Goal: Task Accomplishment & Management: Complete application form

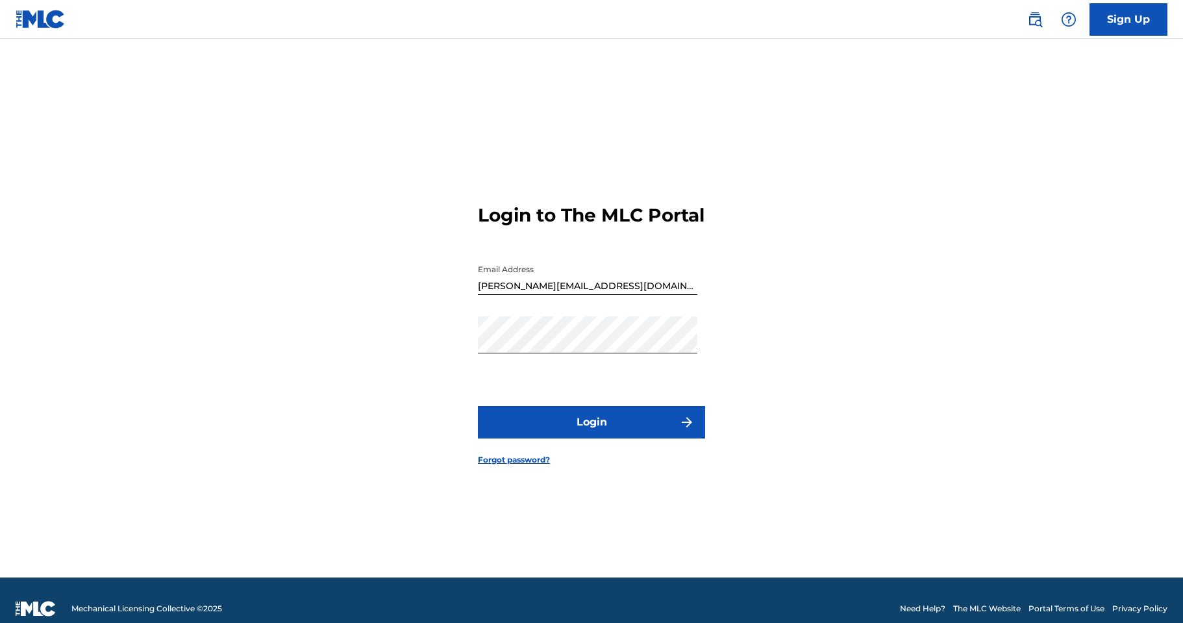
click at [599, 428] on button "Login" at bounding box center [591, 422] width 227 height 32
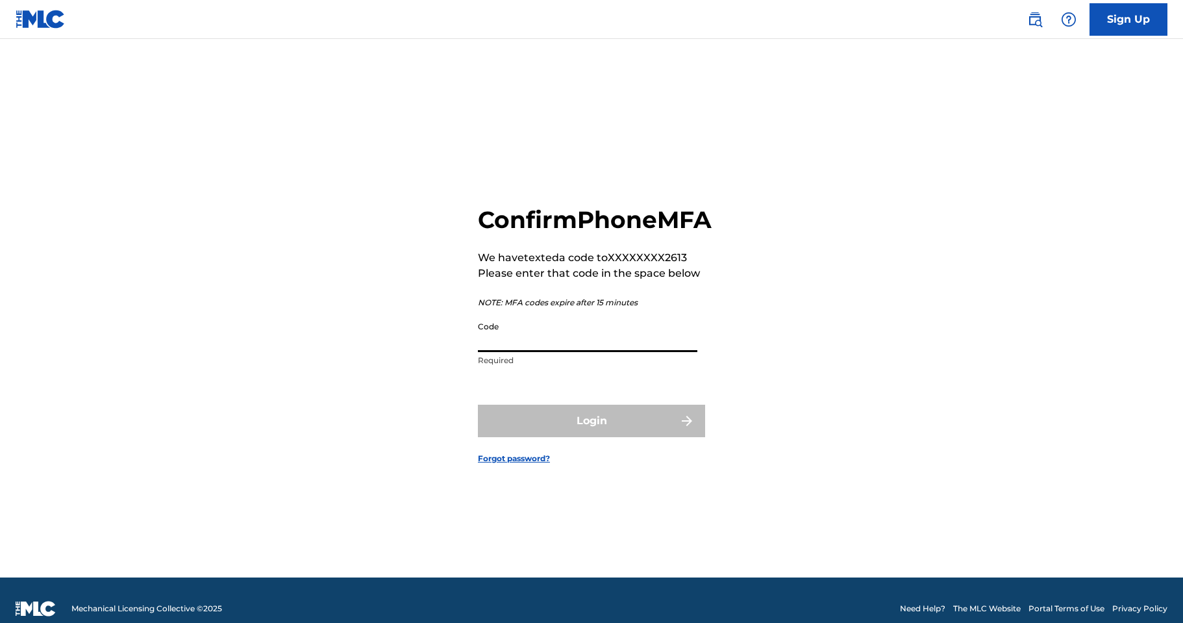
click at [549, 352] on input "Code" at bounding box center [587, 333] width 219 height 37
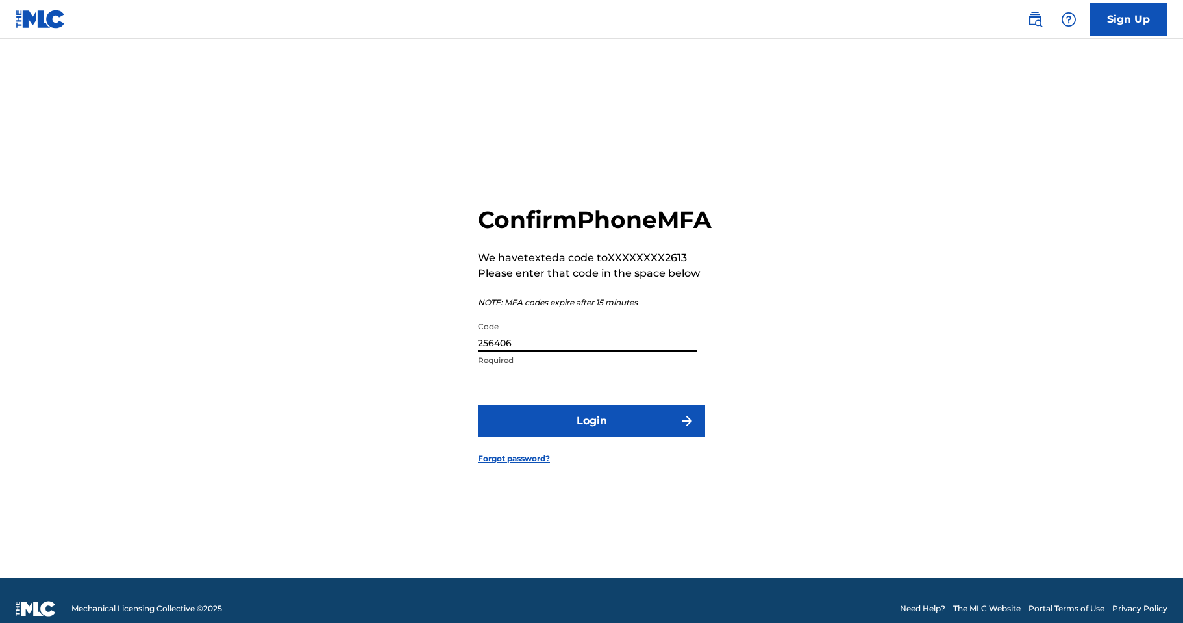
type input "256406"
click at [629, 436] on button "Login" at bounding box center [591, 421] width 227 height 32
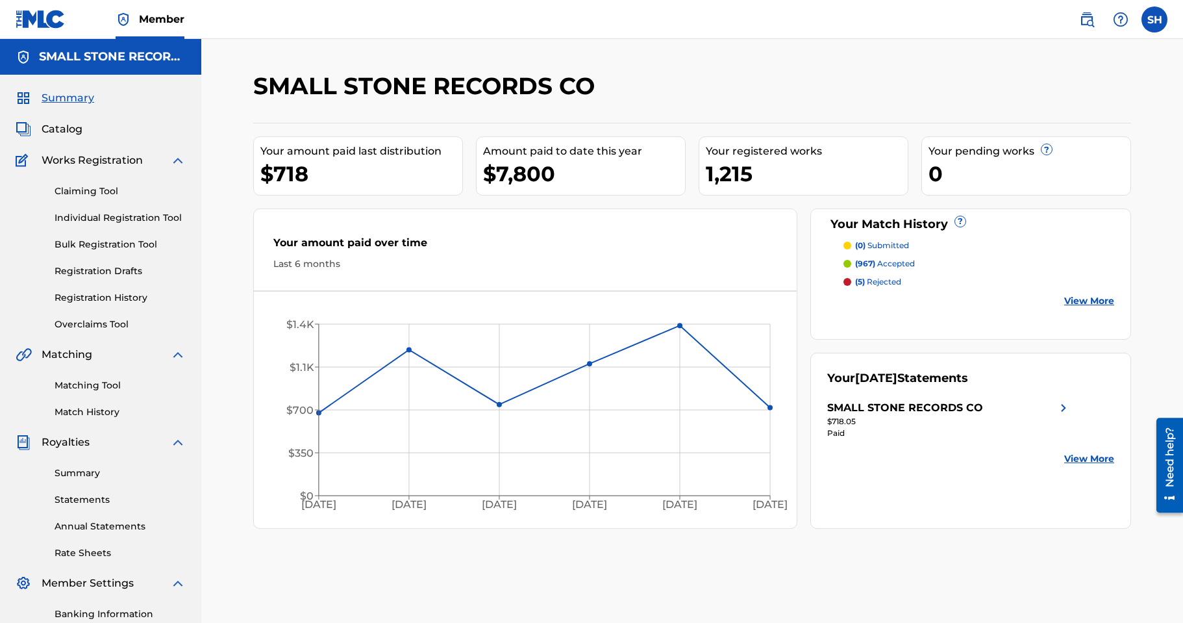
click at [102, 247] on link "Bulk Registration Tool" at bounding box center [120, 245] width 131 height 14
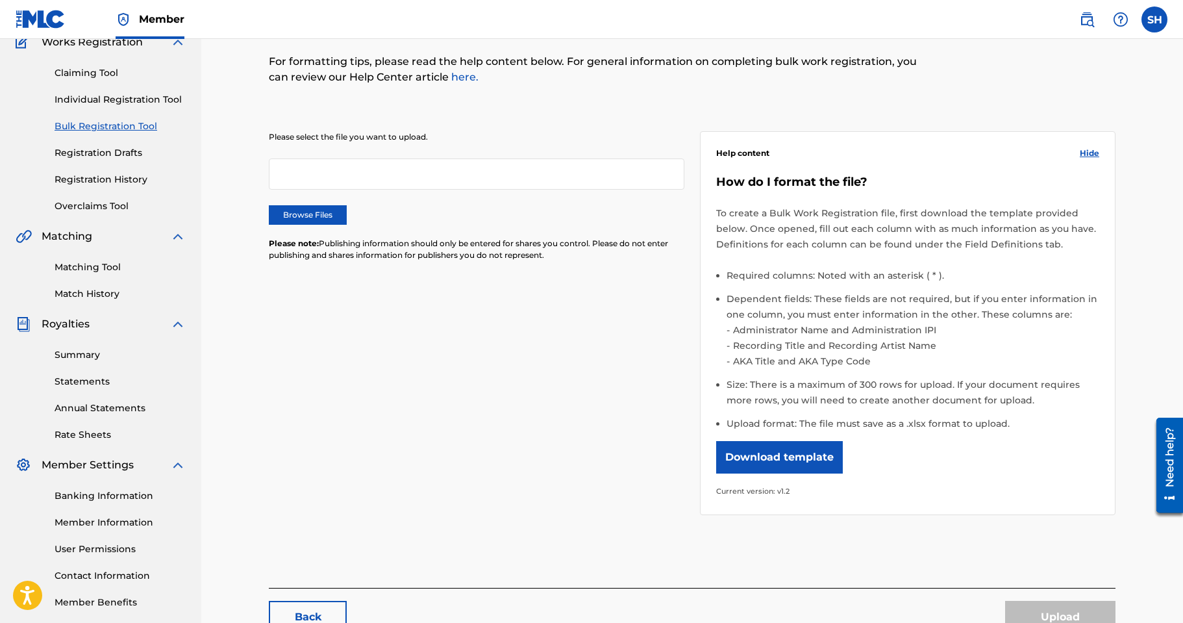
scroll to position [121, 0]
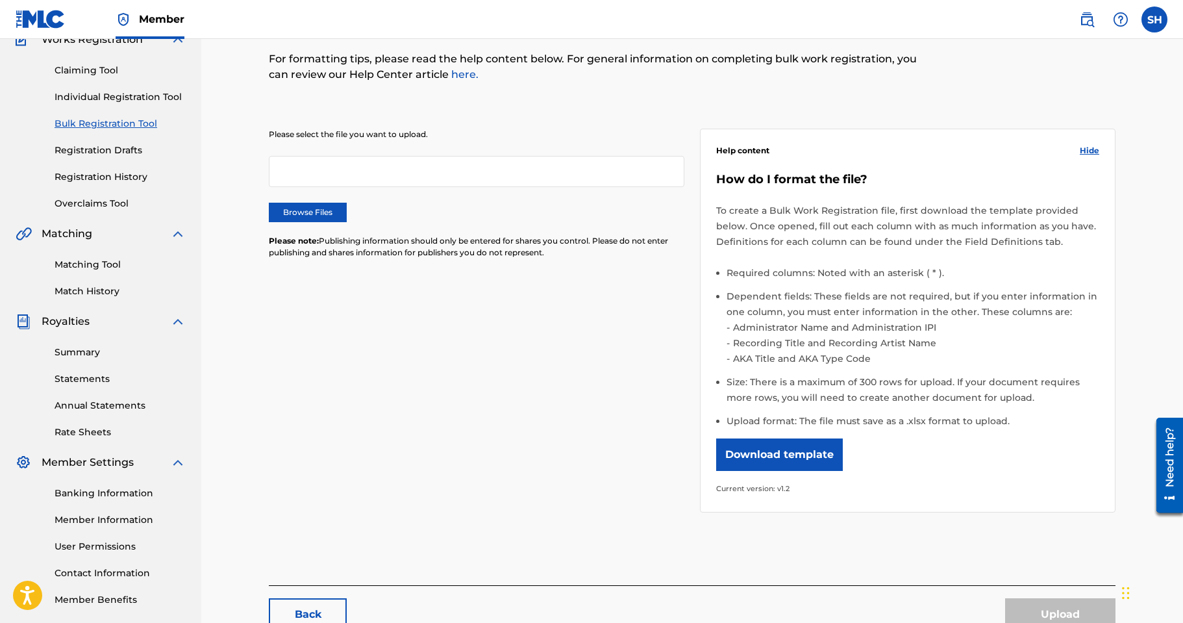
click at [810, 460] on button "Download template" at bounding box center [779, 454] width 127 height 32
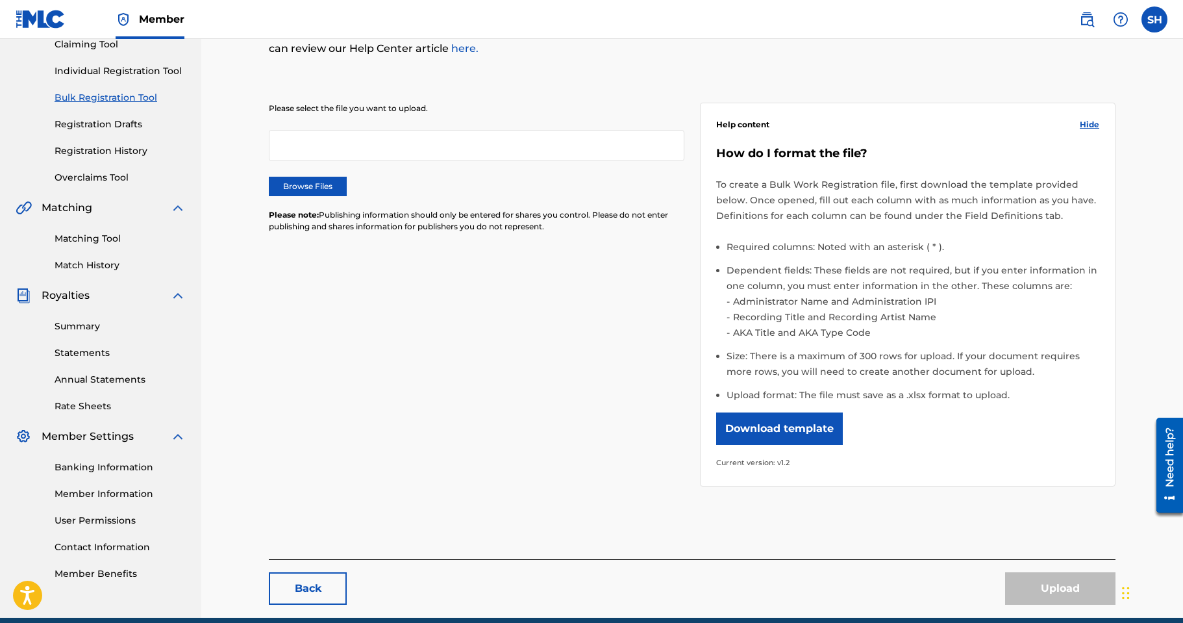
click at [310, 190] on label "Browse Files" at bounding box center [308, 186] width 78 height 19
click at [0, 0] on input "Browse Files" at bounding box center [0, 0] width 0 height 0
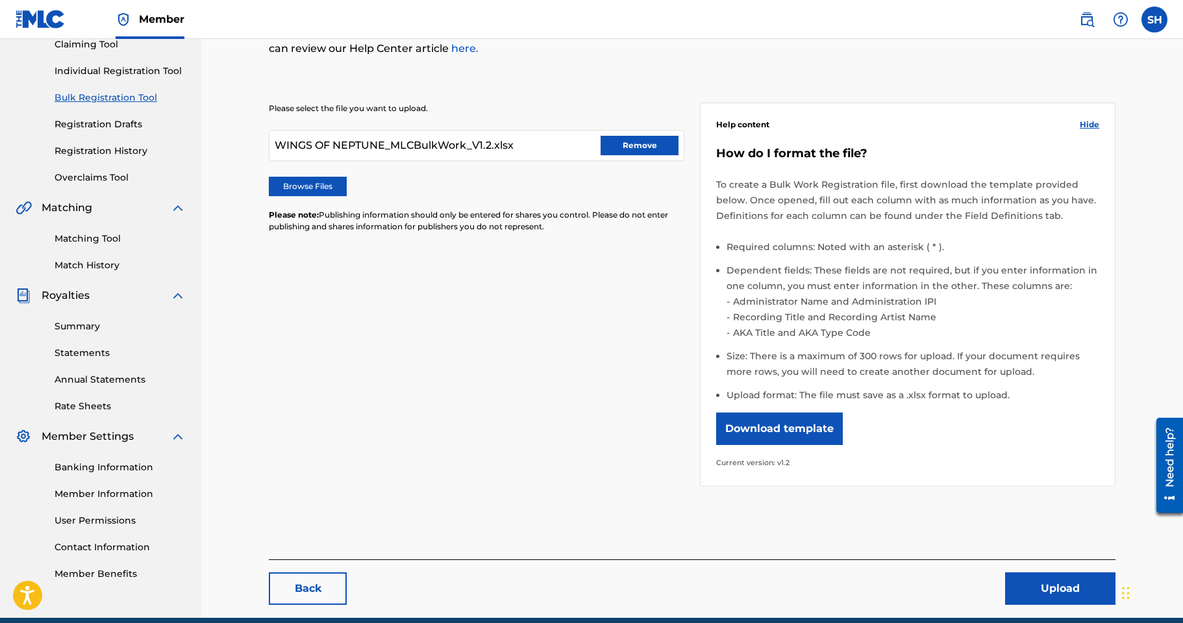
click at [1062, 588] on button "Upload" at bounding box center [1060, 588] width 110 height 32
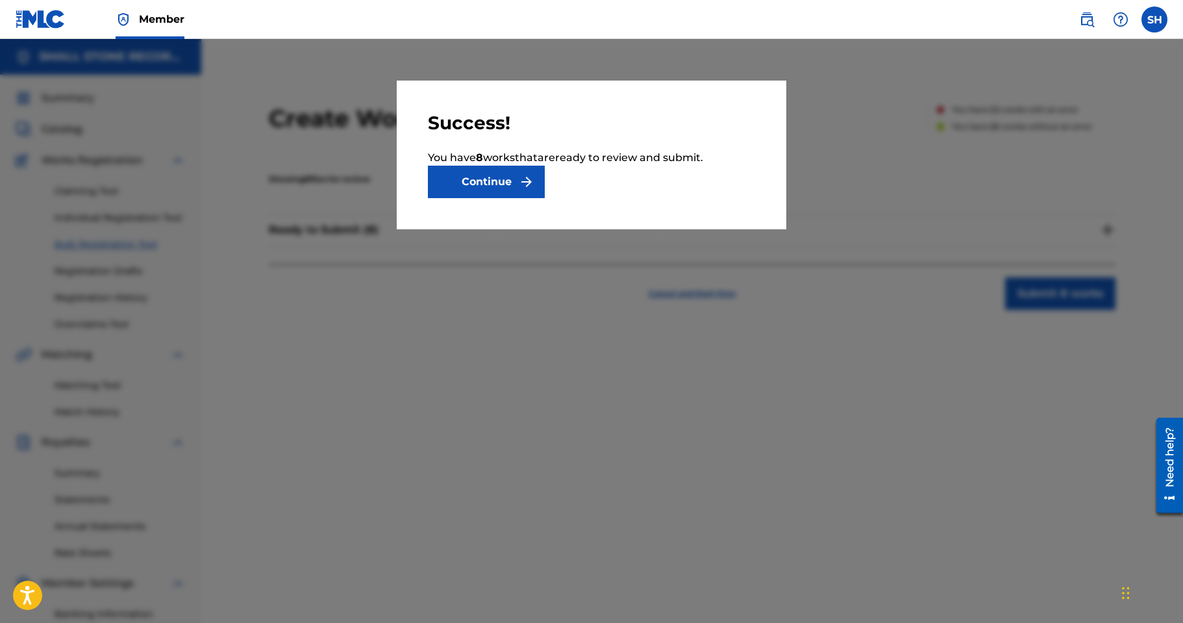
click at [508, 183] on button "Continue" at bounding box center [486, 182] width 117 height 32
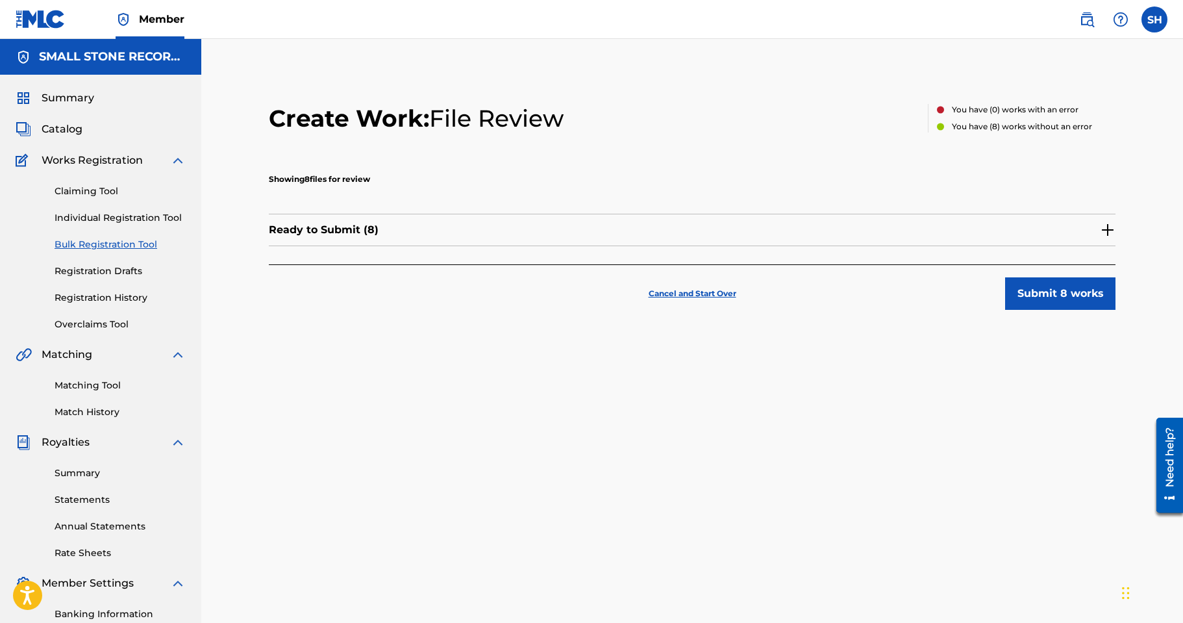
click at [1062, 292] on button "Submit 8 works" at bounding box center [1060, 293] width 110 height 32
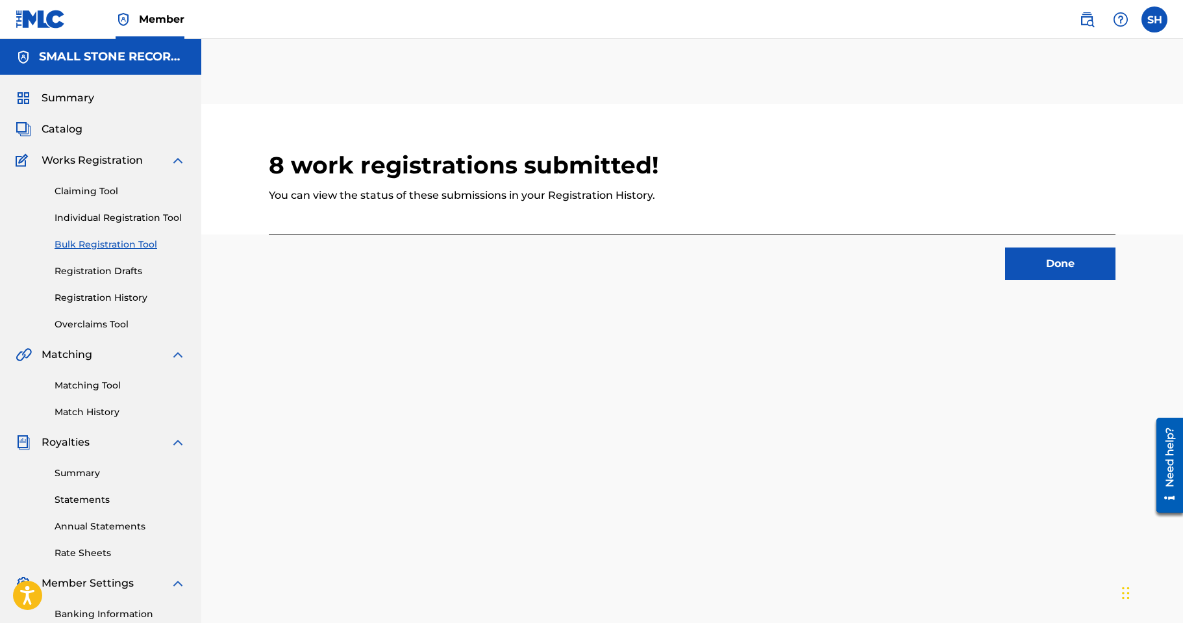
click at [110, 271] on link "Registration Drafts" at bounding box center [120, 271] width 131 height 14
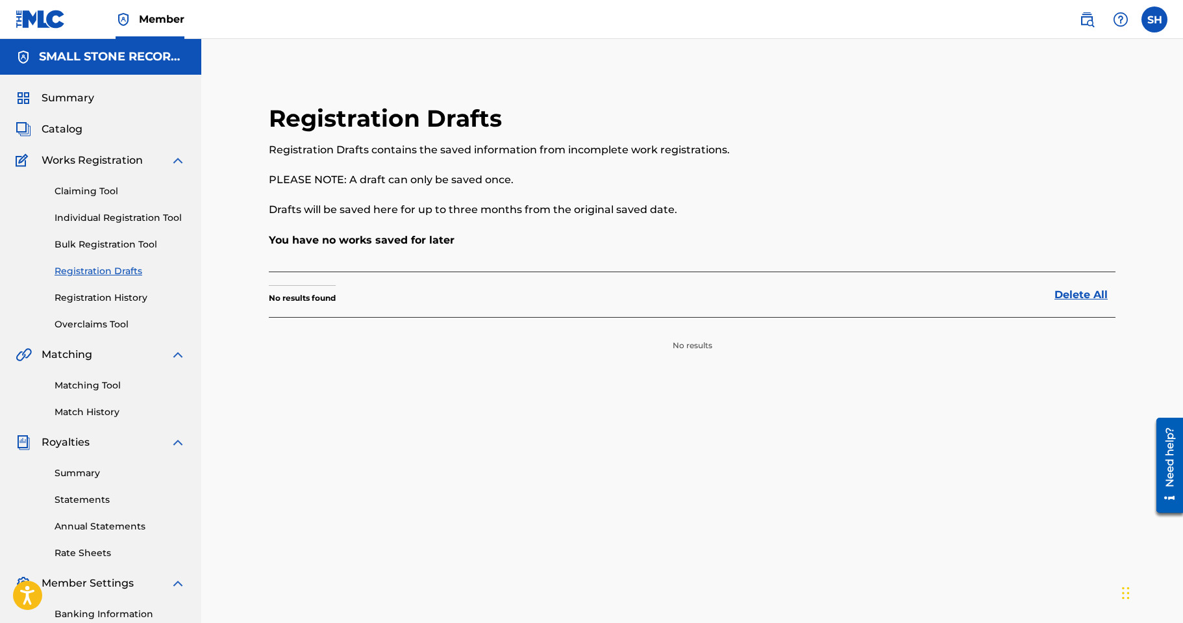
click at [116, 297] on link "Registration History" at bounding box center [120, 298] width 131 height 14
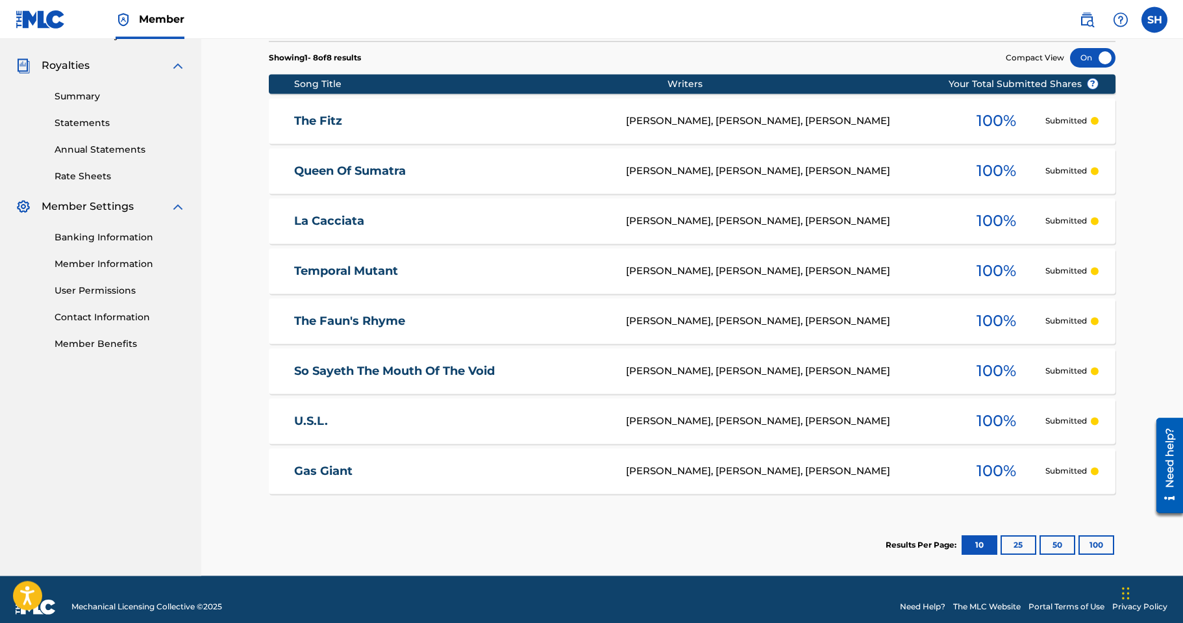
scroll to position [392, 0]
